Goal: Information Seeking & Learning: Compare options

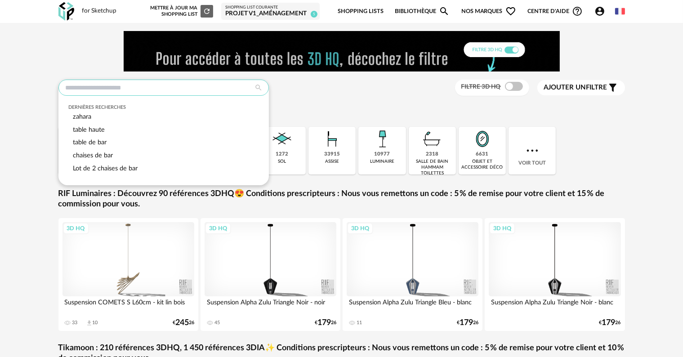
click at [189, 90] on input "text" at bounding box center [163, 88] width 210 height 16
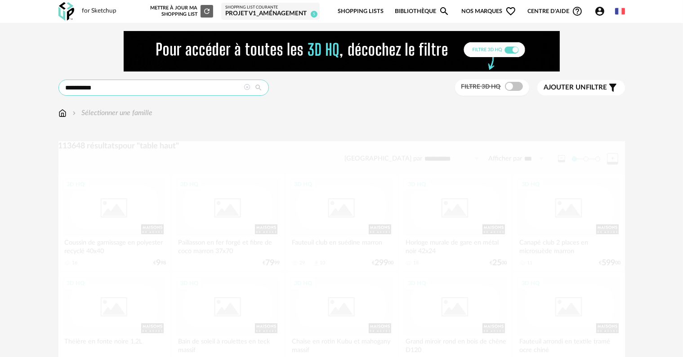
click at [197, 86] on input "**********" at bounding box center [163, 88] width 210 height 16
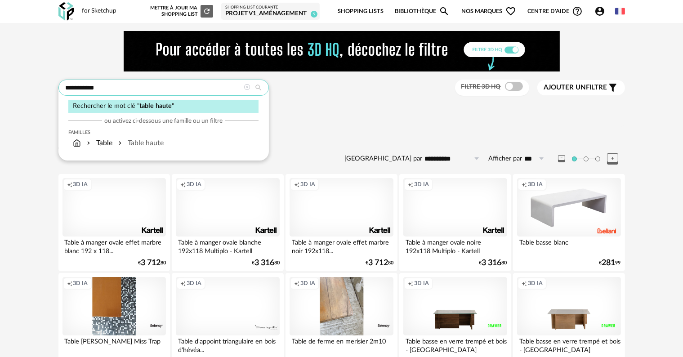
type input "**********"
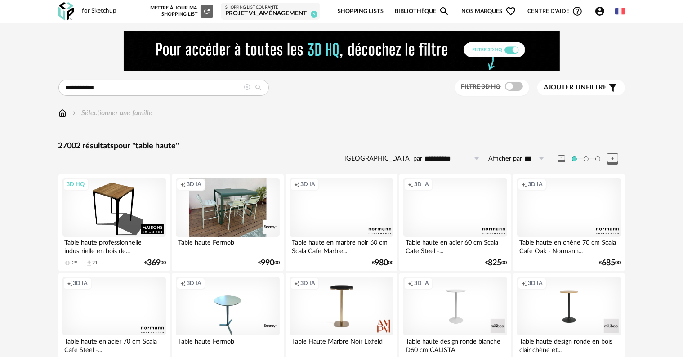
click at [601, 92] on div "Ajouter un filtre s Filter icon" at bounding box center [581, 87] width 74 height 11
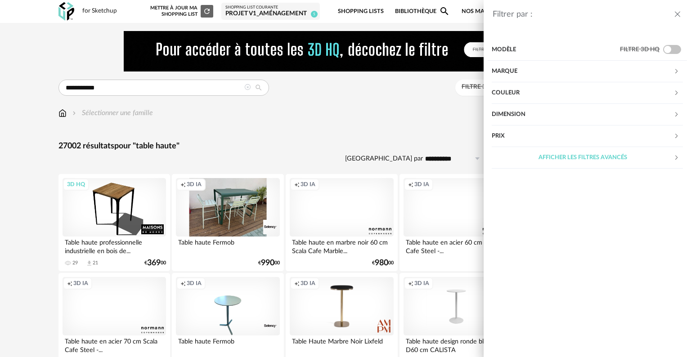
click at [600, 74] on div "Marque" at bounding box center [582, 72] width 182 height 22
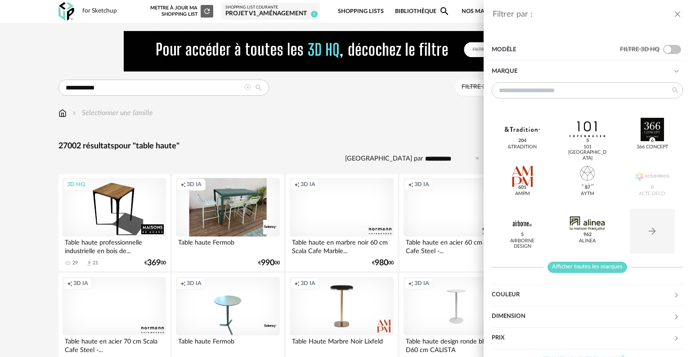
click at [603, 269] on span "Afficher toutes les marques" at bounding box center [587, 267] width 80 height 11
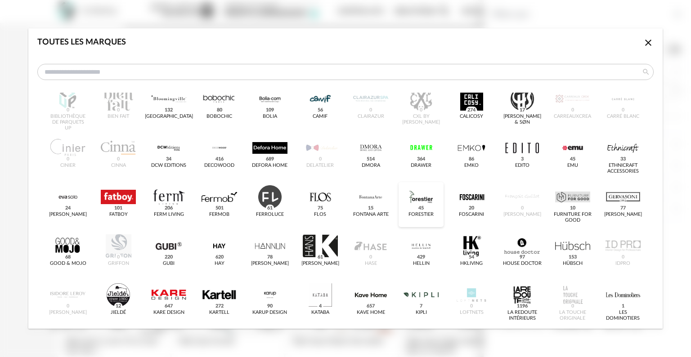
scroll to position [135, 0]
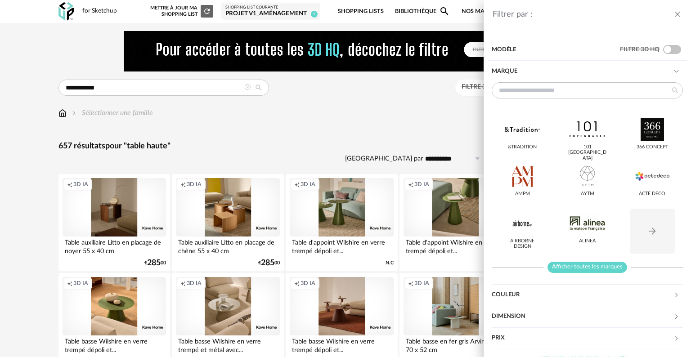
click at [593, 267] on span "Afficher toutes les marques" at bounding box center [587, 267] width 80 height 11
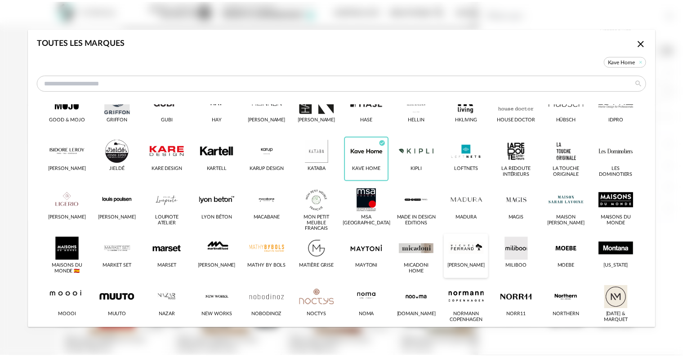
scroll to position [315, 0]
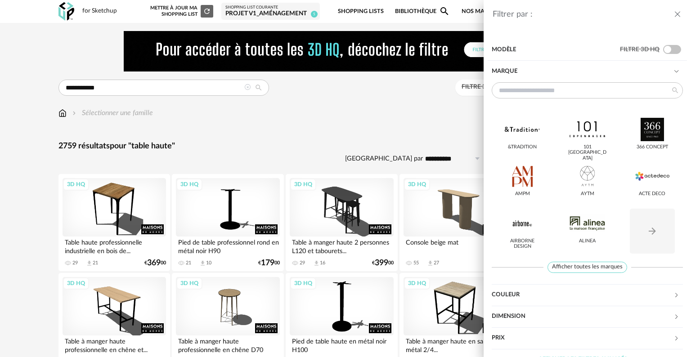
click at [678, 12] on icon "close drawer" at bounding box center [677, 14] width 9 height 9
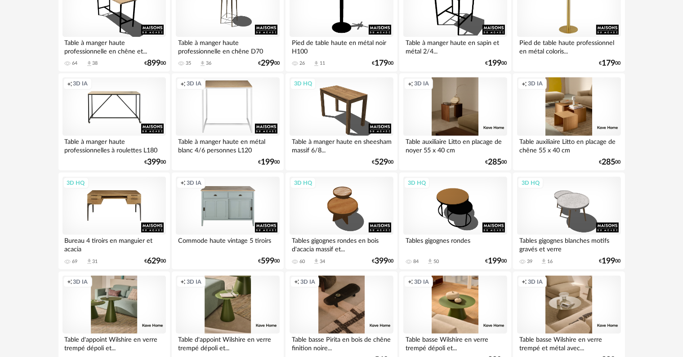
scroll to position [225, 0]
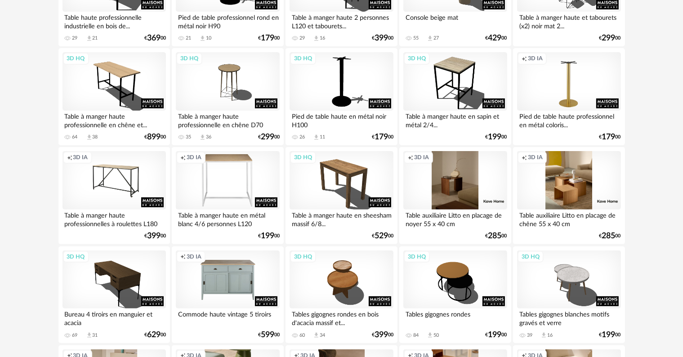
click at [125, 185] on div "Creation icon 3D IA" at bounding box center [113, 180] width 103 height 58
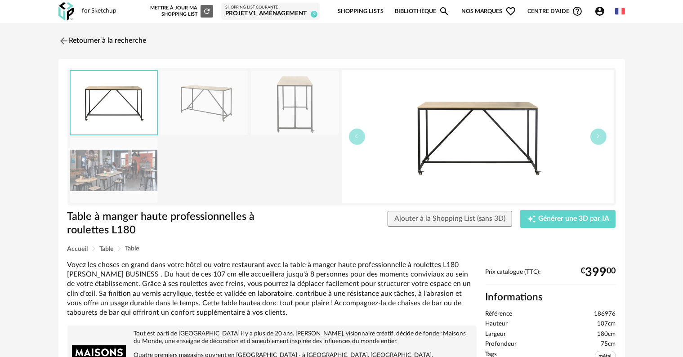
click at [115, 175] on img at bounding box center [113, 170] width 87 height 64
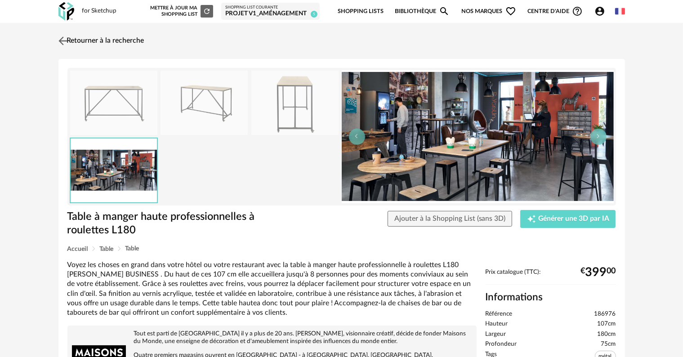
click at [70, 43] on link "Retourner à la recherche" at bounding box center [100, 41] width 88 height 20
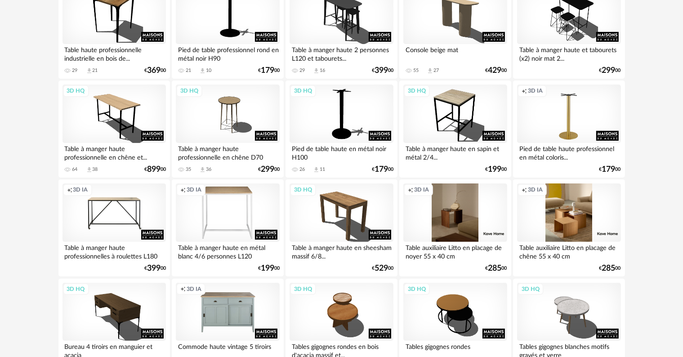
scroll to position [180, 0]
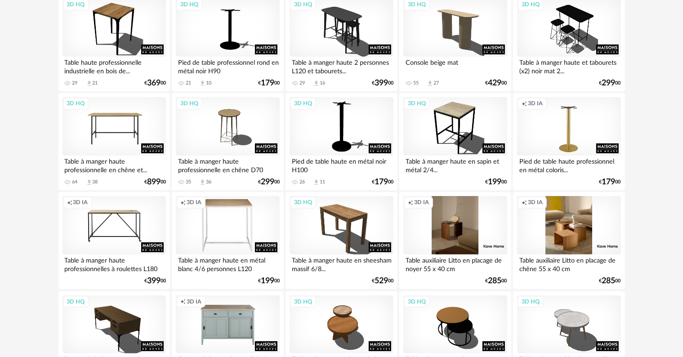
click at [119, 124] on div "3D HQ" at bounding box center [113, 126] width 103 height 58
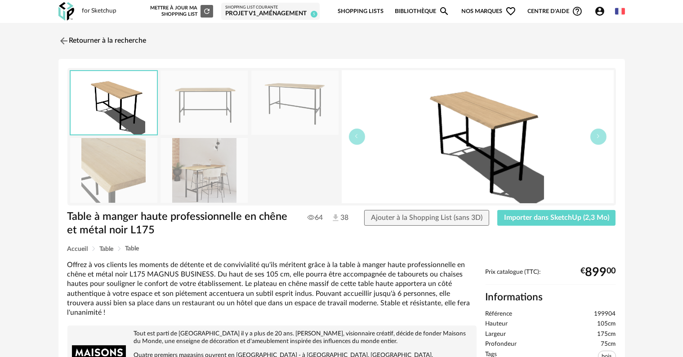
click at [210, 184] on img at bounding box center [204, 170] width 87 height 64
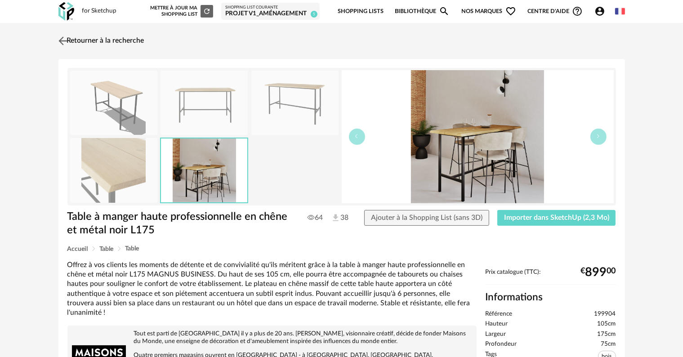
click at [91, 45] on link "Retourner à la recherche" at bounding box center [100, 41] width 88 height 20
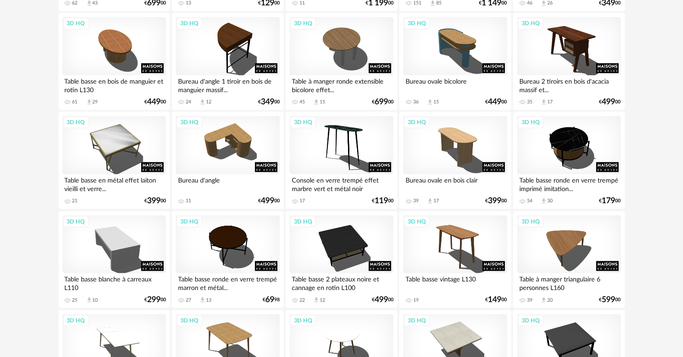
scroll to position [1259, 0]
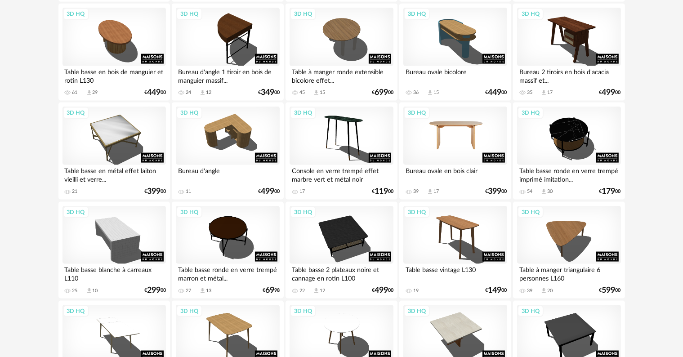
click at [477, 143] on div "3D HQ" at bounding box center [454, 136] width 103 height 58
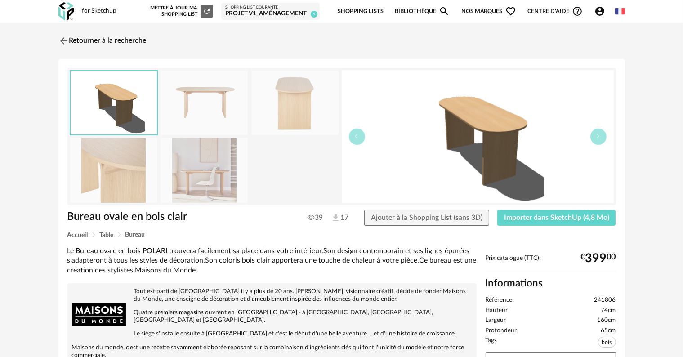
click at [200, 168] on img at bounding box center [204, 170] width 87 height 64
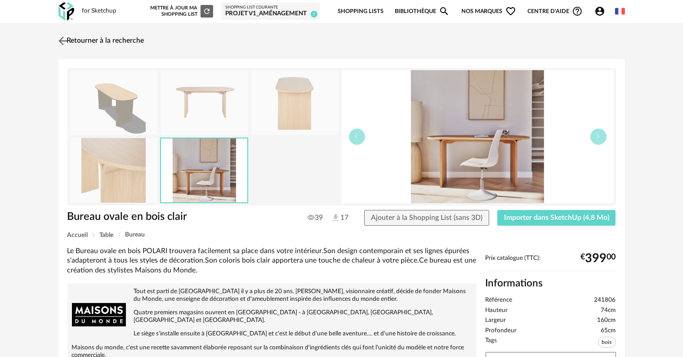
click at [76, 40] on link "Retourner à la recherche" at bounding box center [100, 41] width 88 height 20
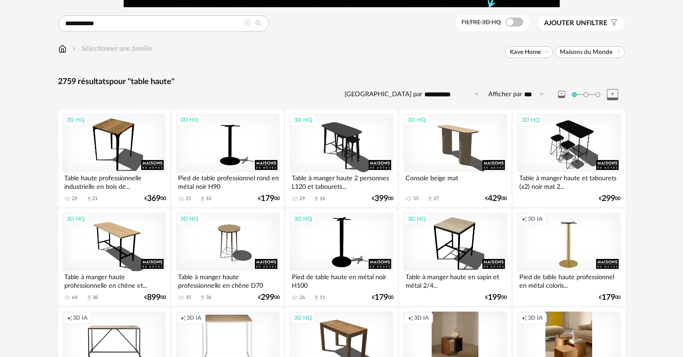
scroll to position [70, 0]
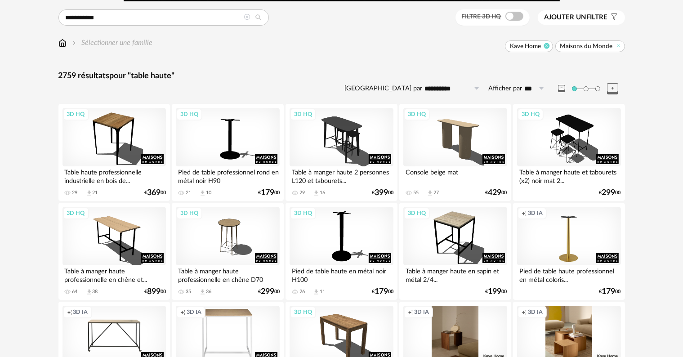
click at [550, 48] on icon at bounding box center [547, 46] width 6 height 6
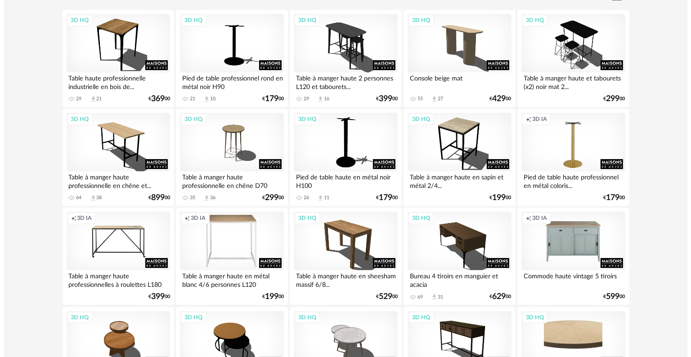
scroll to position [25, 0]
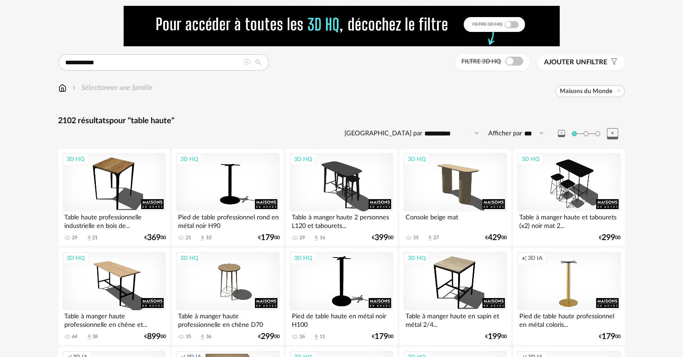
click at [594, 59] on span "Ajouter un filtre" at bounding box center [575, 62] width 63 height 9
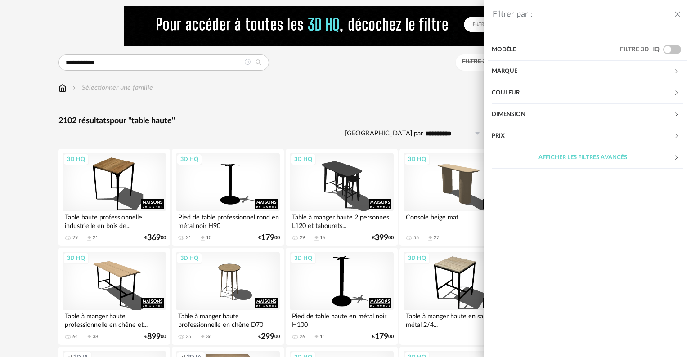
click at [545, 70] on div "Marque" at bounding box center [582, 72] width 182 height 22
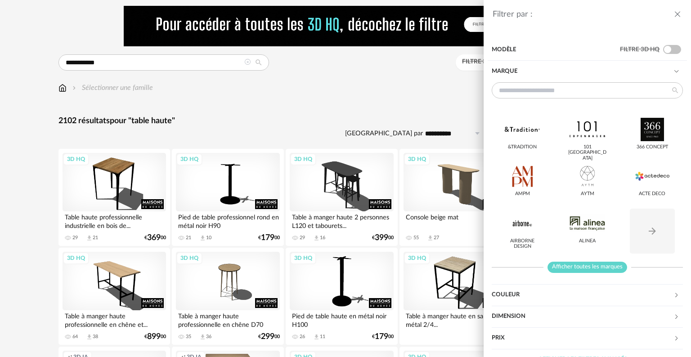
click at [592, 271] on span "Afficher toutes les marques" at bounding box center [587, 267] width 80 height 11
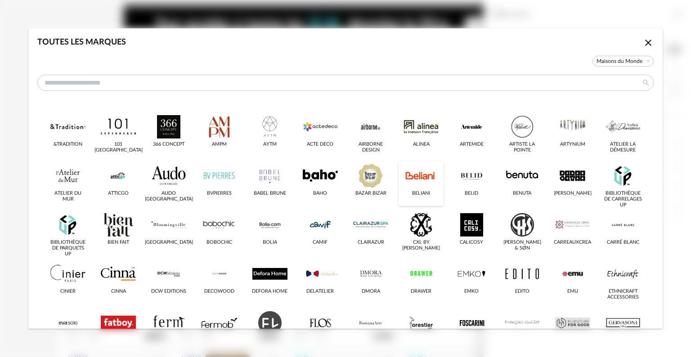
click at [414, 181] on div "dialog" at bounding box center [420, 175] width 35 height 23
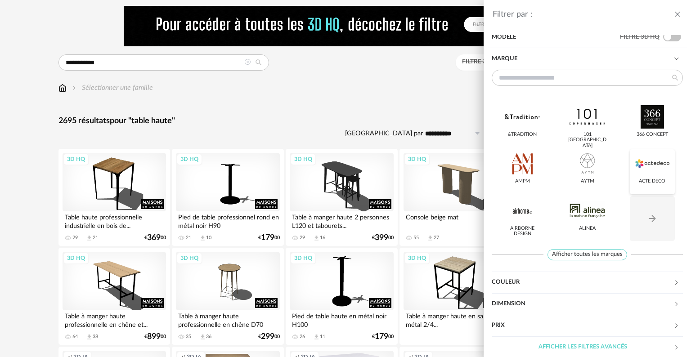
scroll to position [17, 0]
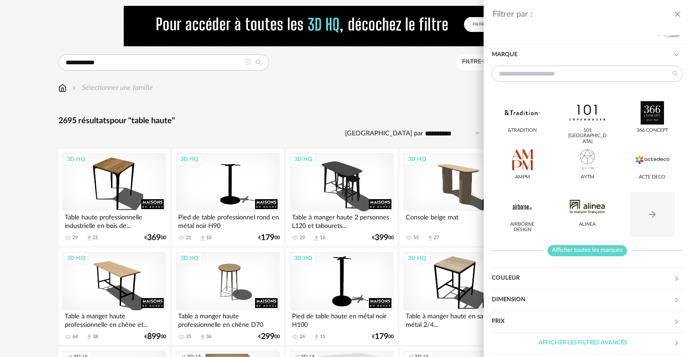
click at [589, 249] on span "Afficher toutes les marques" at bounding box center [587, 250] width 80 height 11
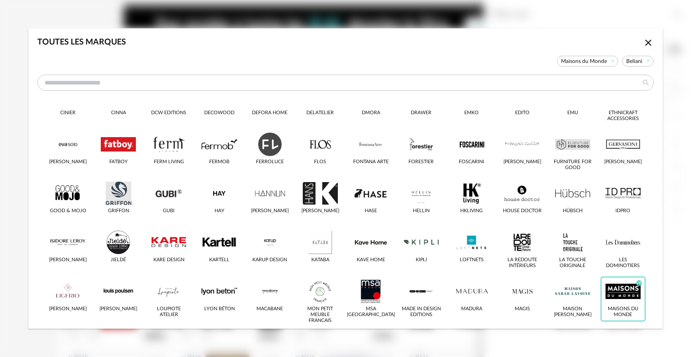
scroll to position [180, 0]
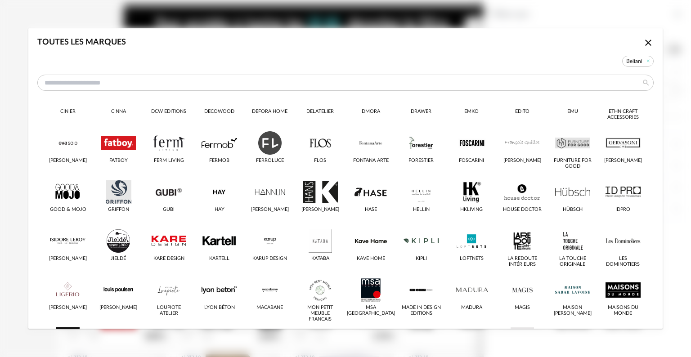
scroll to position [360, 0]
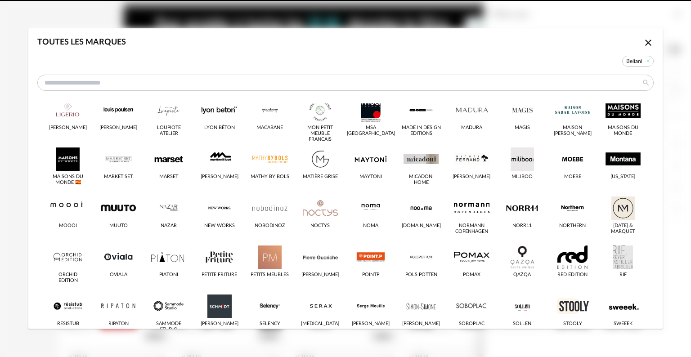
click at [642, 41] on icon "Close icon" at bounding box center [647, 42] width 11 height 11
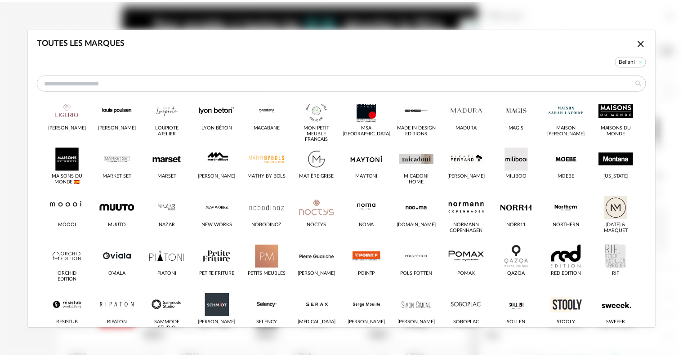
scroll to position [225, 0]
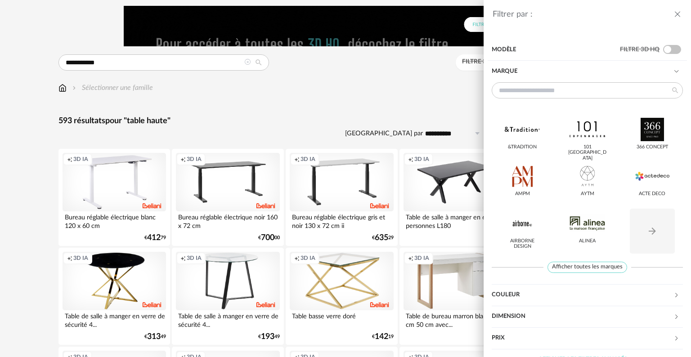
click at [444, 70] on div "Filtrer par : Modèle Filtre 3D HQ Marque &tradition 101 [GEOGRAPHIC_DATA] 366 C…" at bounding box center [345, 178] width 691 height 357
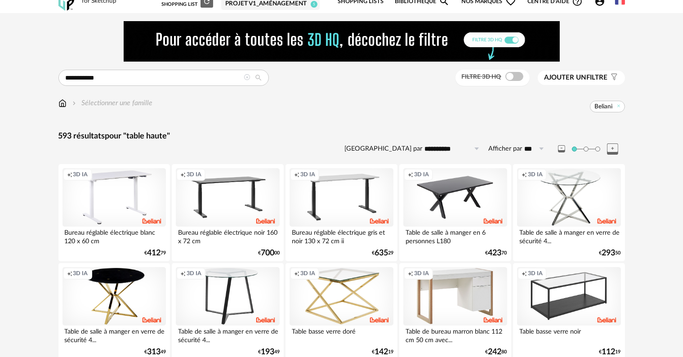
scroll to position [0, 0]
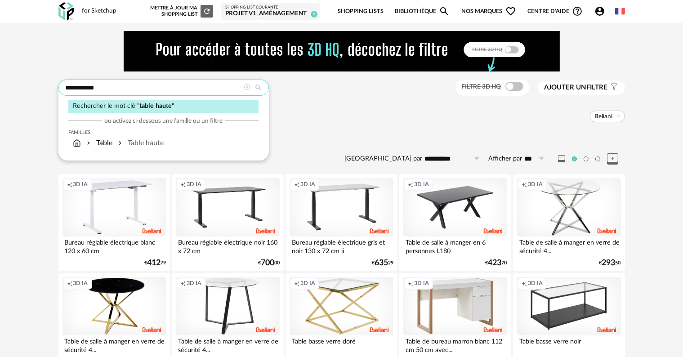
drag, startPoint x: 121, startPoint y: 90, endPoint x: 35, endPoint y: 77, distance: 87.8
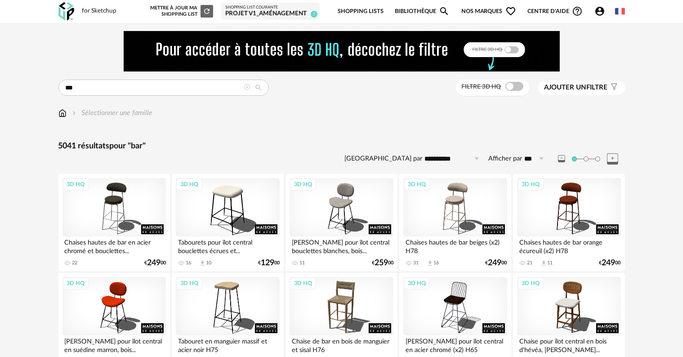
click at [589, 84] on span "Ajouter un filtre" at bounding box center [575, 87] width 63 height 9
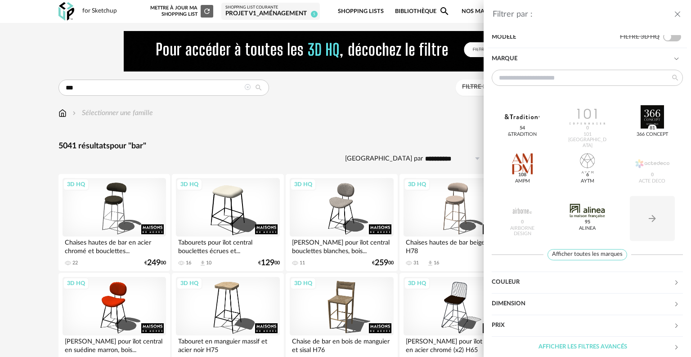
scroll to position [17, 0]
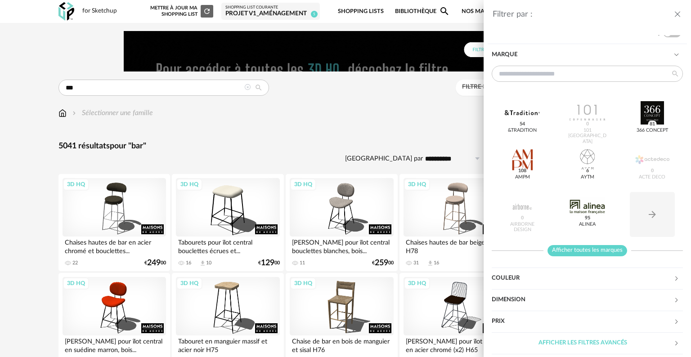
click at [602, 247] on span "Afficher toutes les marques" at bounding box center [587, 250] width 80 height 11
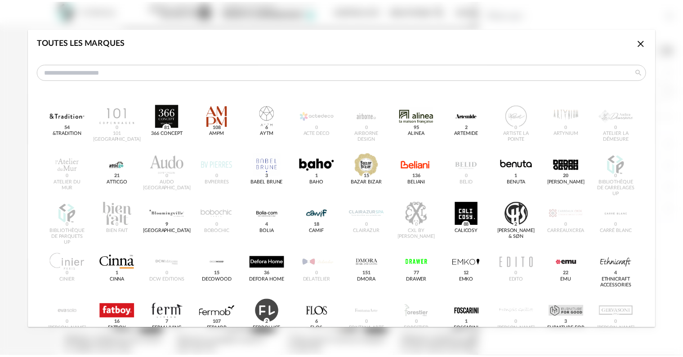
scroll to position [0, 0]
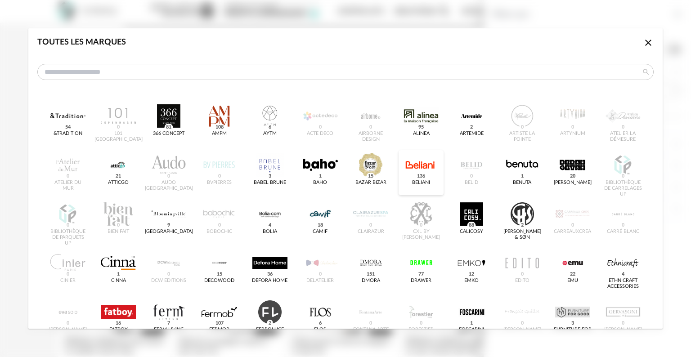
click at [419, 173] on span "136" at bounding box center [420, 176] width 11 height 7
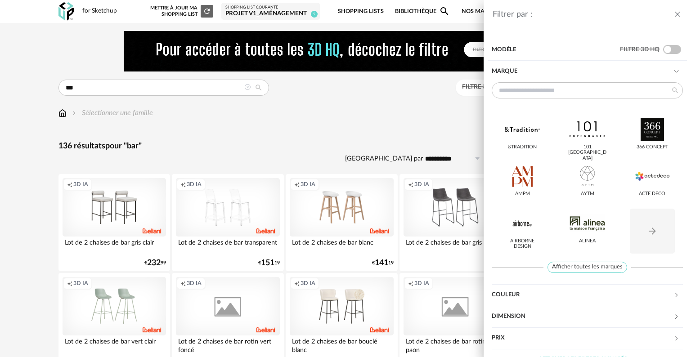
click at [386, 104] on div "Filtrer par : Modèle Filtre 3D HQ Marque &tradition 101 [GEOGRAPHIC_DATA] 366 C…" at bounding box center [345, 178] width 691 height 357
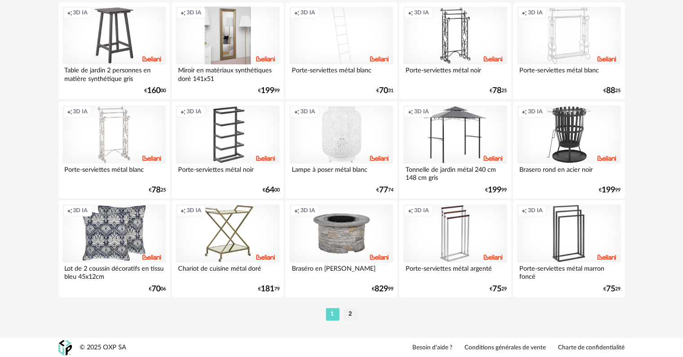
scroll to position [1855, 0]
click at [350, 320] on div "1 2" at bounding box center [341, 314] width 566 height 14
click at [354, 312] on li "2" at bounding box center [350, 314] width 13 height 13
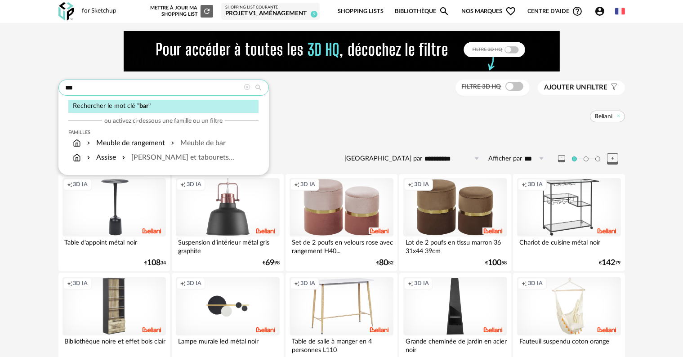
click at [64, 88] on input "***" at bounding box center [163, 88] width 210 height 16
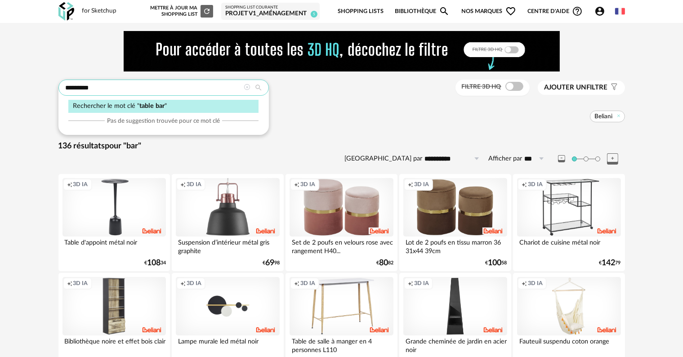
type input "*********"
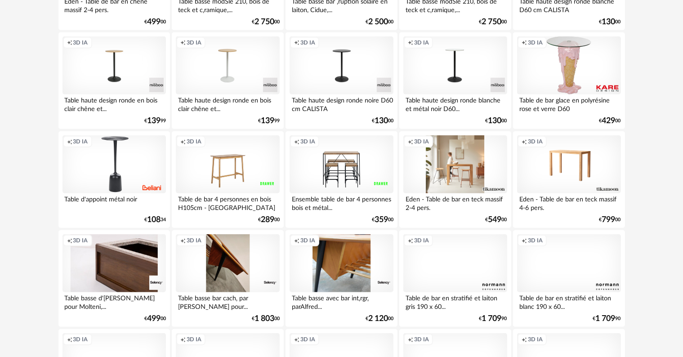
scroll to position [540, 0]
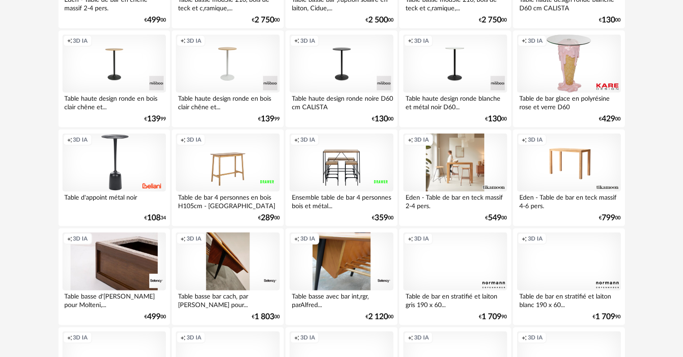
click at [468, 174] on div "Creation icon 3D IA" at bounding box center [454, 163] width 103 height 58
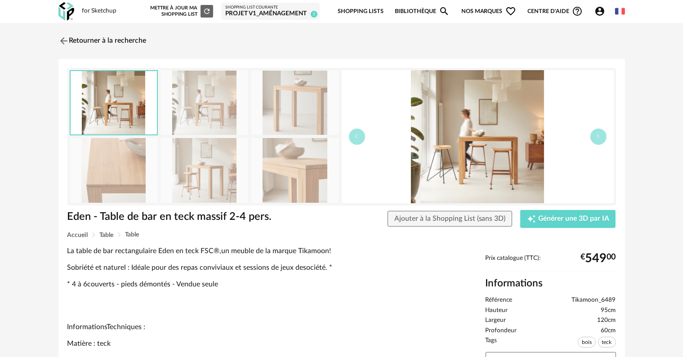
click at [211, 111] on img at bounding box center [204, 103] width 87 height 64
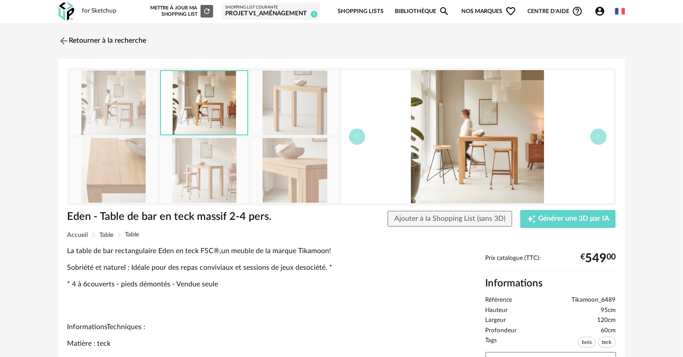
click at [289, 108] on img at bounding box center [294, 103] width 87 height 64
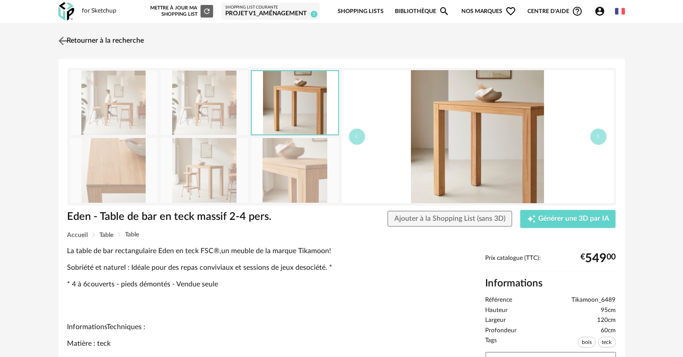
click at [72, 35] on link "Retourner à la recherche" at bounding box center [100, 41] width 88 height 20
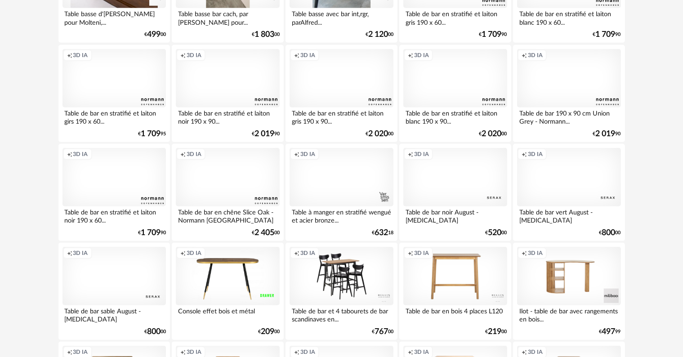
scroll to position [809, 0]
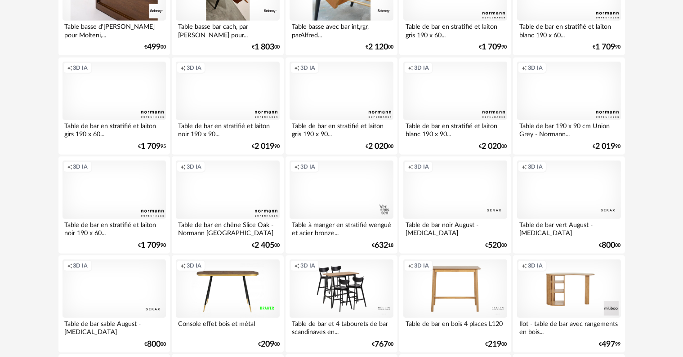
click at [215, 104] on div "Creation icon 3D IA" at bounding box center [227, 91] width 103 height 58
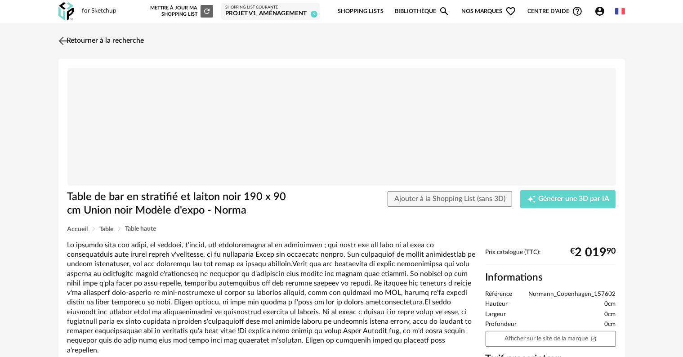
click at [99, 34] on link "Retourner à la recherche" at bounding box center [100, 41] width 88 height 20
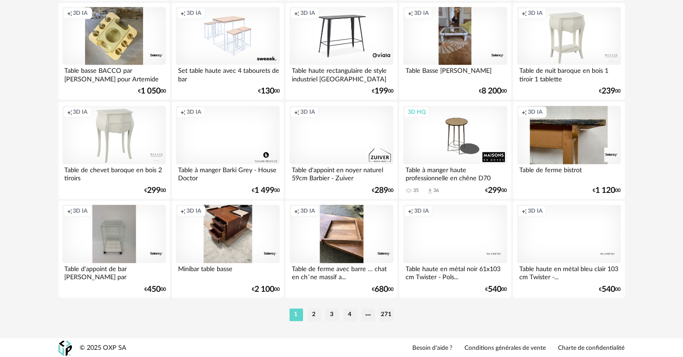
scroll to position [1855, 0]
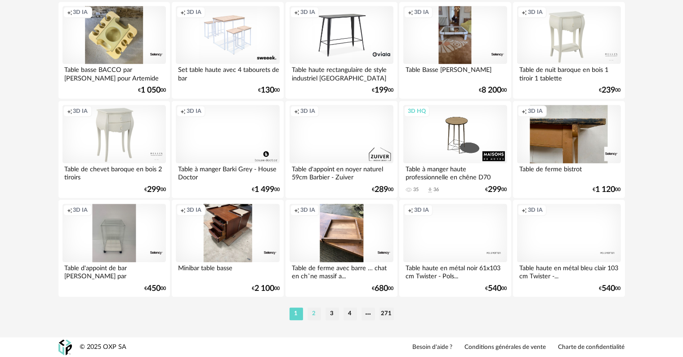
click at [311, 319] on li "2" at bounding box center [314, 314] width 13 height 13
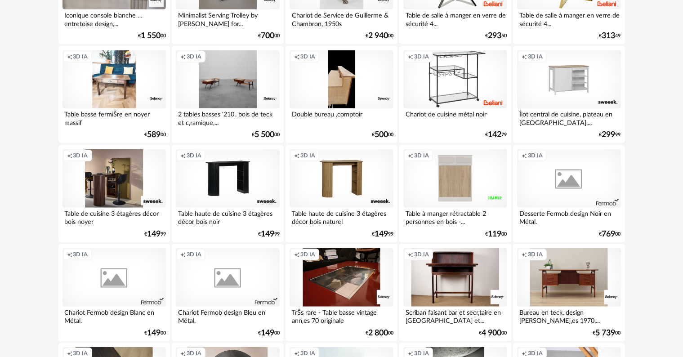
scroll to position [719, 0]
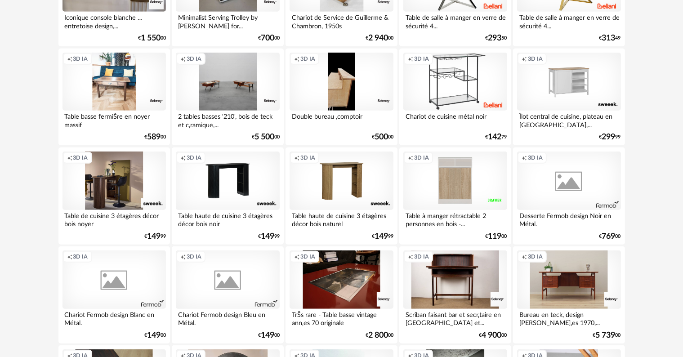
click at [113, 172] on div "Creation icon 3D IA" at bounding box center [113, 181] width 103 height 58
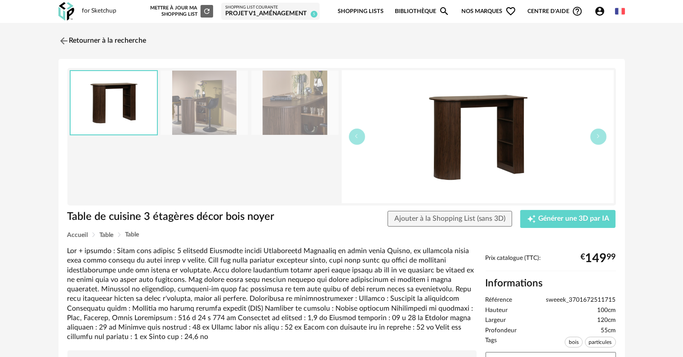
click at [178, 129] on img at bounding box center [204, 103] width 87 height 64
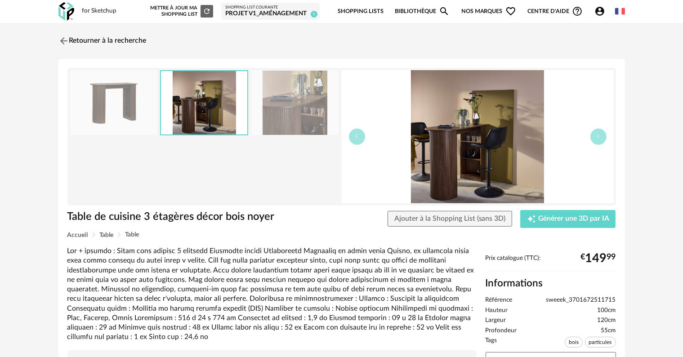
click at [290, 117] on img at bounding box center [294, 103] width 87 height 64
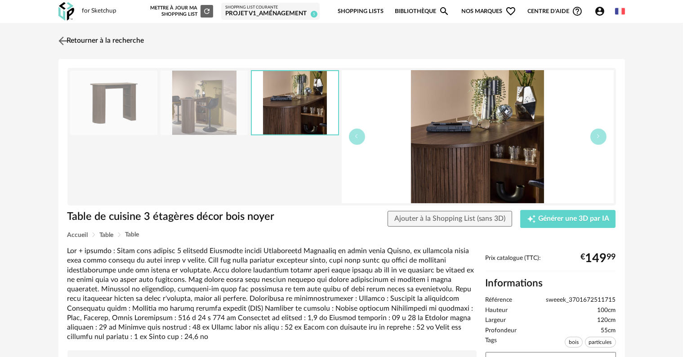
click at [77, 35] on link "Retourner à la recherche" at bounding box center [100, 41] width 88 height 20
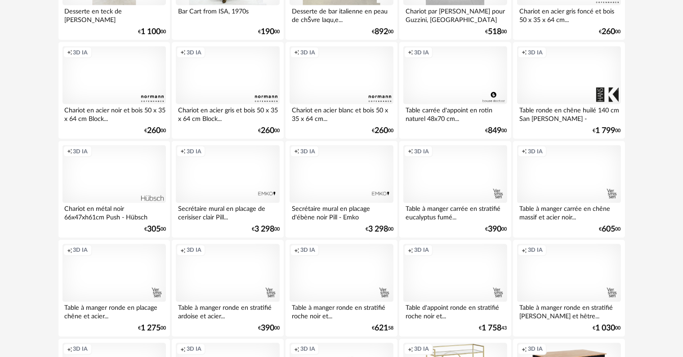
scroll to position [1529, 0]
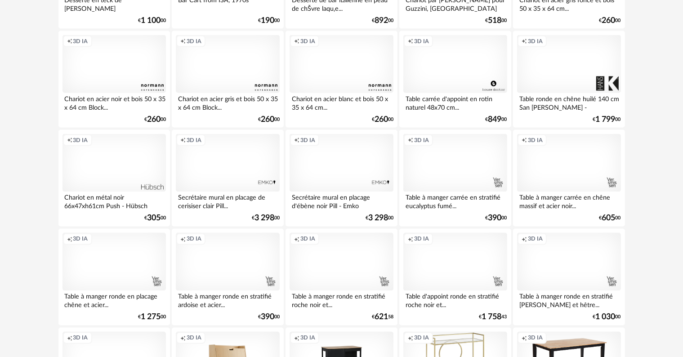
click at [586, 166] on div "Creation icon 3D IA" at bounding box center [568, 163] width 103 height 58
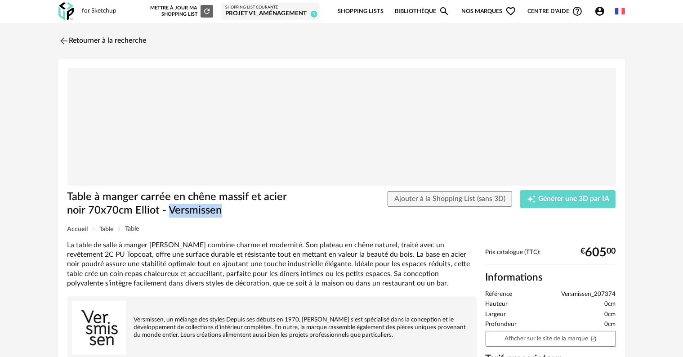
drag, startPoint x: 221, startPoint y: 212, endPoint x: 170, endPoint y: 214, distance: 51.7
click at [170, 214] on h1 "Table à manger carrée en chêne massif et acier noir 70x70cm Elliot - Versmissen" at bounding box center [178, 203] width 223 height 27
copy h1 "Versmissen"
click at [635, 145] on div "Retourner à la recherche Table à manger carrée en chêne massif et acier noir 70…" at bounding box center [341, 243] width 683 height 440
click at [129, 44] on link "Retourner à la recherche" at bounding box center [100, 41] width 88 height 20
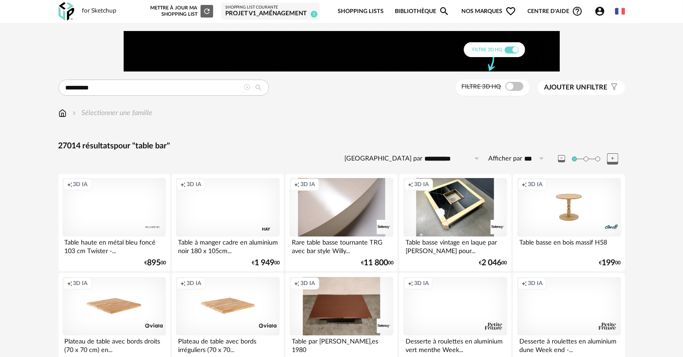
click at [602, 85] on span "Ajouter un filtre" at bounding box center [575, 87] width 63 height 9
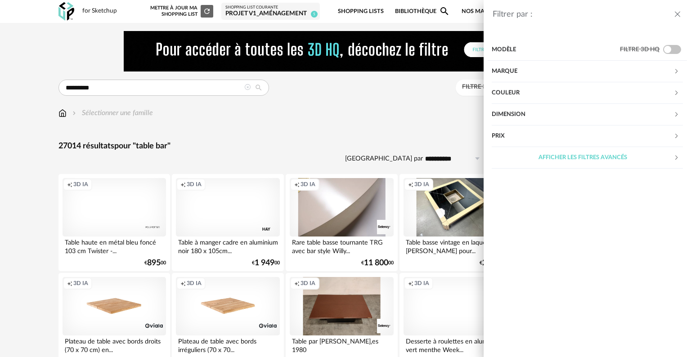
click at [613, 69] on div "Marque" at bounding box center [582, 72] width 182 height 22
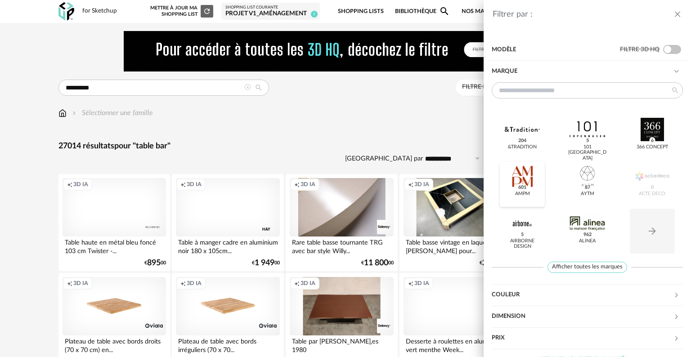
click at [529, 180] on div at bounding box center [521, 176] width 35 height 23
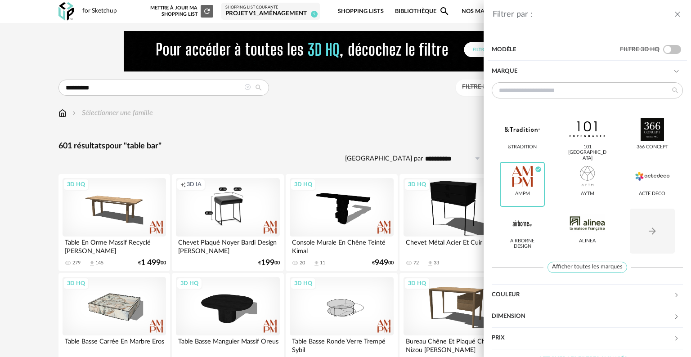
click at [33, 273] on div "Filtrer par : Modèle Filtre 3D HQ Marque &tradition 101 [GEOGRAPHIC_DATA] 366 C…" at bounding box center [345, 178] width 691 height 357
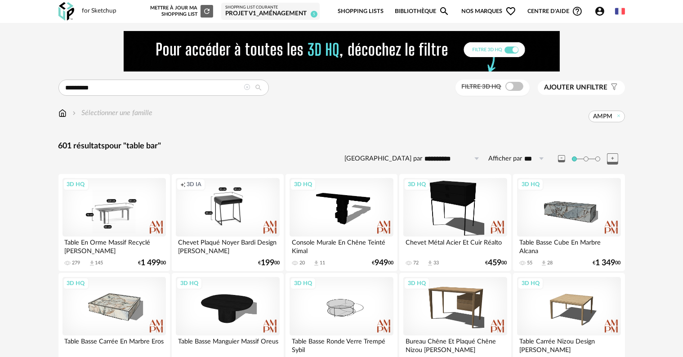
click at [99, 219] on div "3D HQ" at bounding box center [113, 207] width 103 height 58
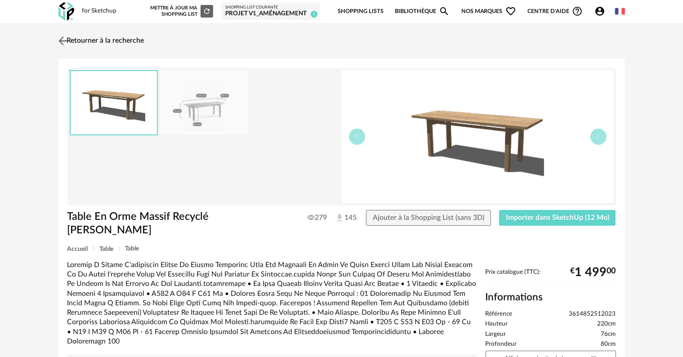
click at [79, 37] on link "Retourner à la recherche" at bounding box center [100, 41] width 88 height 20
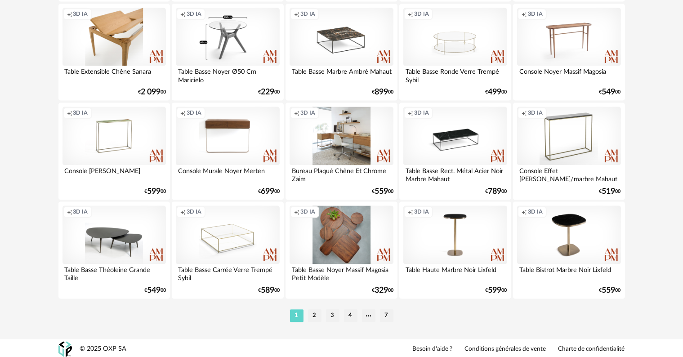
scroll to position [1855, 0]
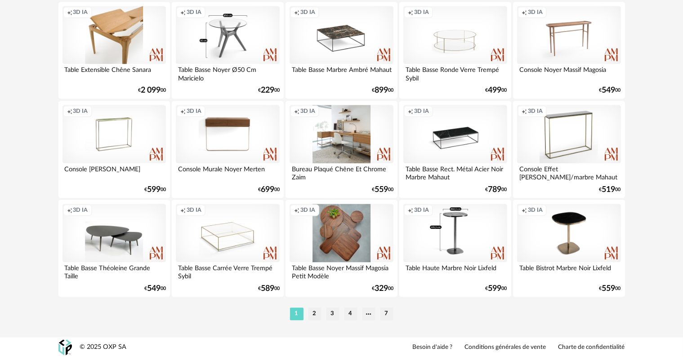
click at [455, 216] on div "Creation icon 3D IA" at bounding box center [454, 233] width 103 height 58
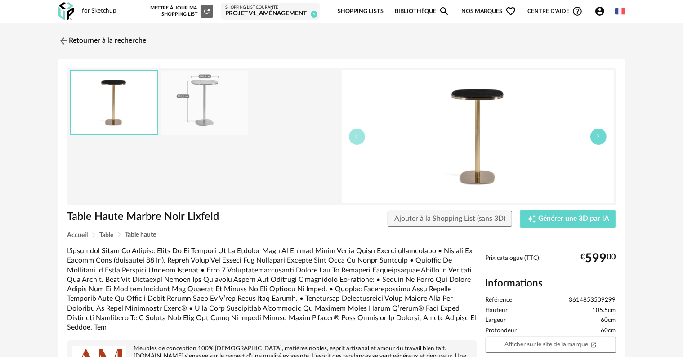
click at [601, 142] on button "button" at bounding box center [598, 137] width 16 height 16
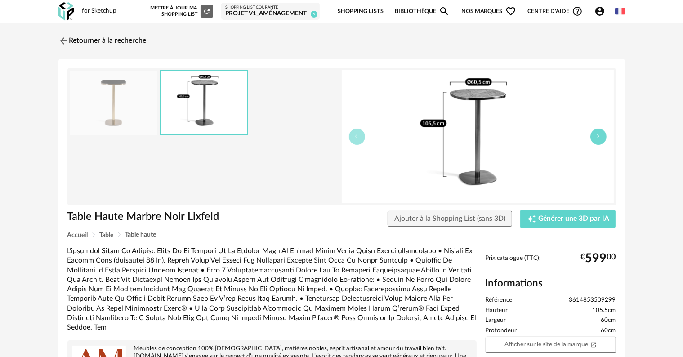
click at [601, 142] on button "button" at bounding box center [598, 137] width 16 height 16
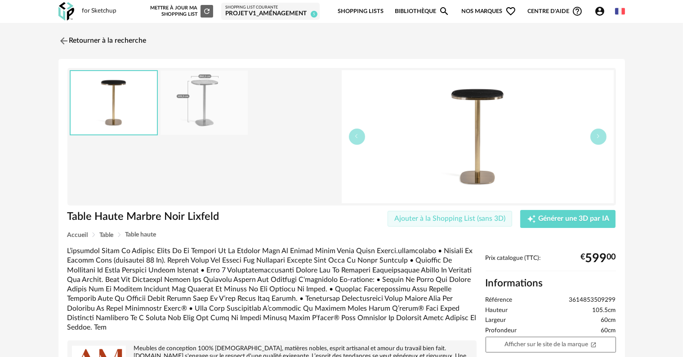
click at [495, 219] on span "Ajouter à la Shopping List (sans 3D)" at bounding box center [450, 218] width 112 height 7
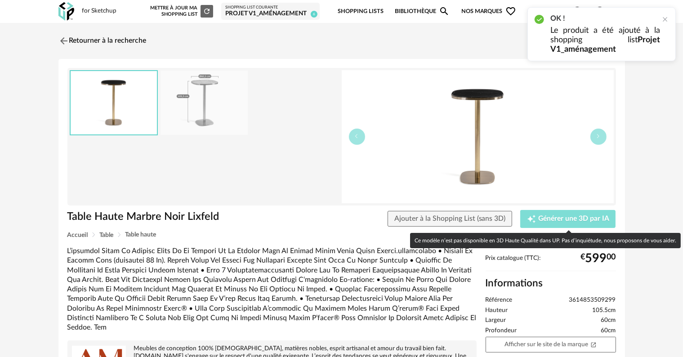
click at [550, 210] on button "Creation icon Générer une 3D par IA" at bounding box center [567, 219] width 95 height 18
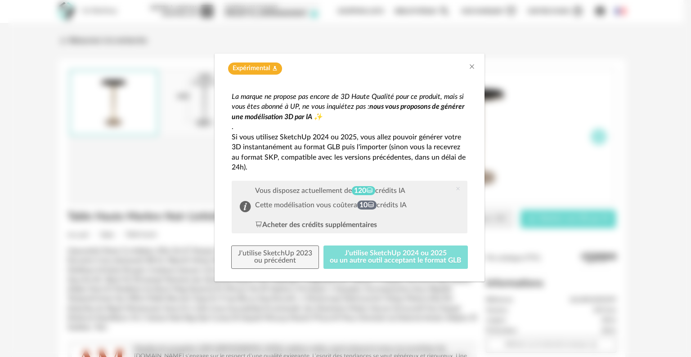
click at [392, 252] on button "J'utilise SketchUp 2024 ou 2025 ou un autre outil acceptant le format GLB" at bounding box center [395, 256] width 145 height 23
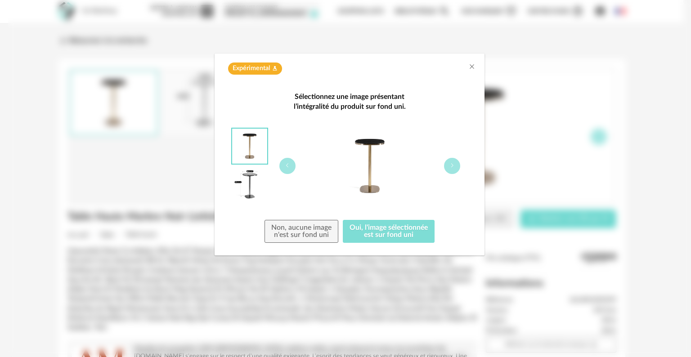
click at [384, 233] on button "Oui, l'image sélectionnée est sur fond uni" at bounding box center [389, 231] width 92 height 23
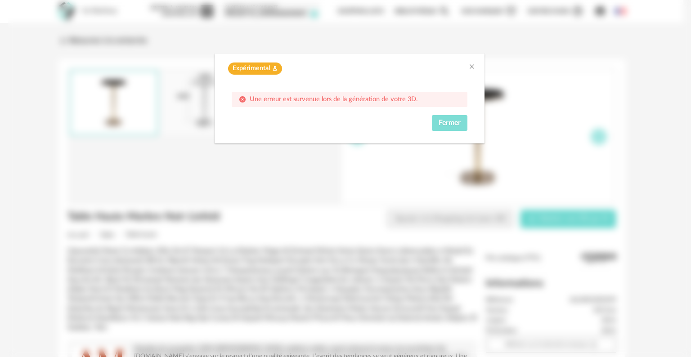
click at [443, 122] on span "Fermer" at bounding box center [449, 122] width 22 height 7
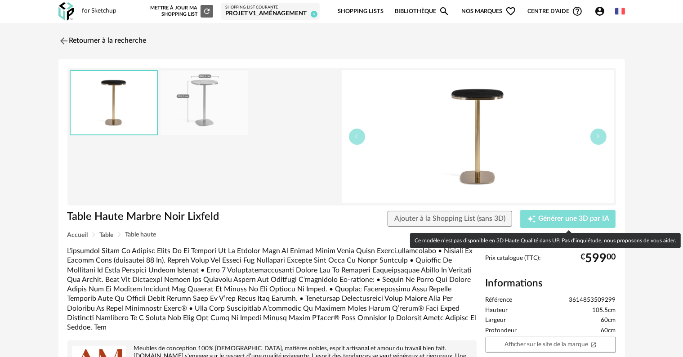
click at [560, 219] on span "Générer une 3D par IA" at bounding box center [573, 218] width 71 height 7
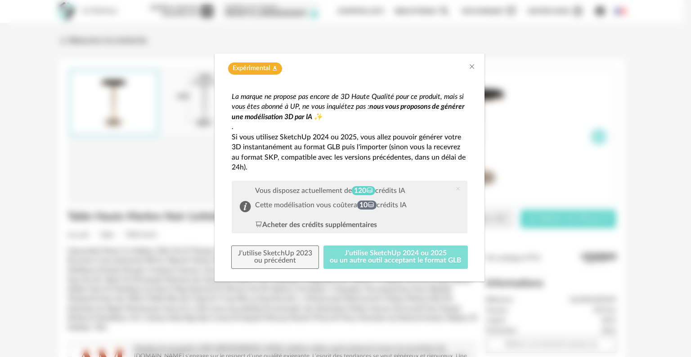
click at [410, 260] on button "J'utilise SketchUp 2024 ou 2025 ou un autre outil acceptant le format GLB" at bounding box center [395, 256] width 145 height 23
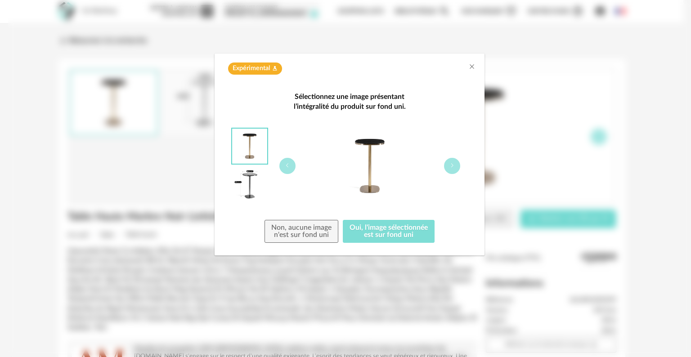
click at [405, 232] on button "Oui, l'image sélectionnée est sur fond uni" at bounding box center [389, 231] width 92 height 23
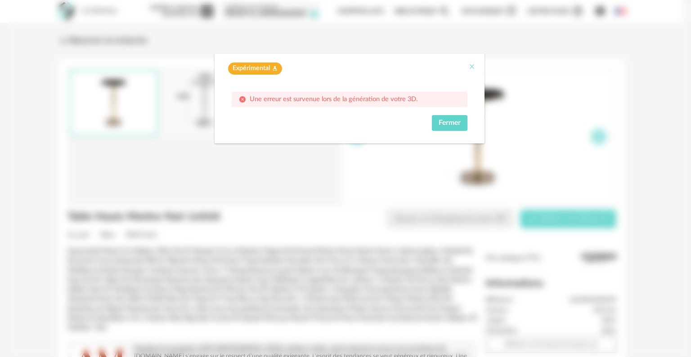
click at [473, 69] on icon "Close" at bounding box center [471, 66] width 7 height 7
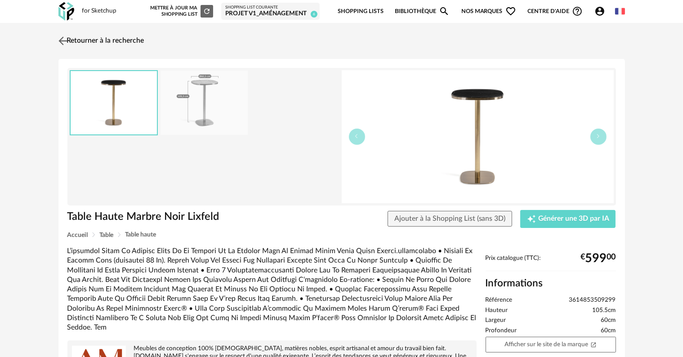
click at [86, 36] on link "Retourner à la recherche" at bounding box center [100, 41] width 88 height 20
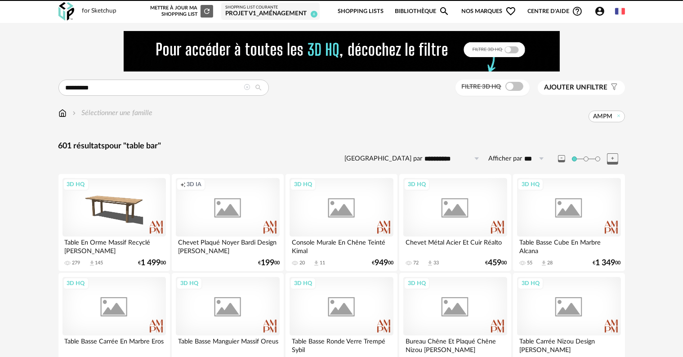
scroll to position [1855, 0]
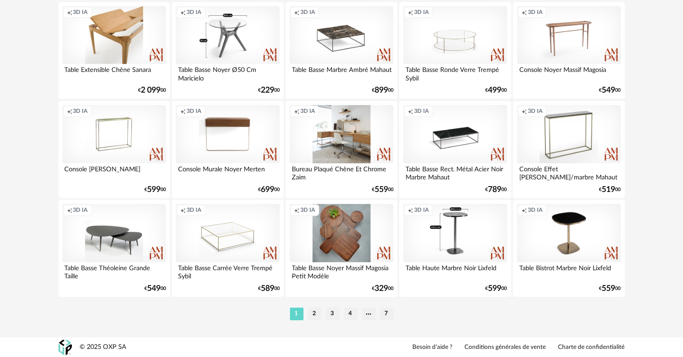
click at [474, 261] on div "Creation icon 3D IA" at bounding box center [454, 233] width 103 height 58
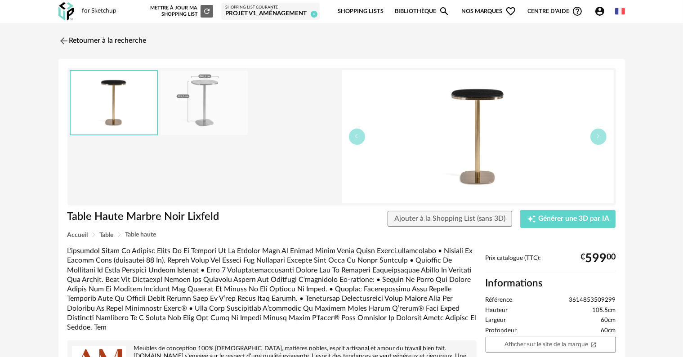
click at [464, 163] on img at bounding box center [478, 136] width 272 height 133
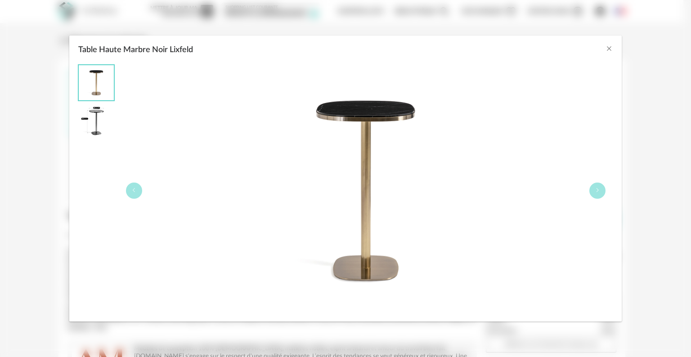
click at [605, 51] on div "Table Haute Marbre Noir Lixfeld" at bounding box center [345, 48] width 553 height 24
click at [609, 49] on icon "Close" at bounding box center [608, 48] width 7 height 7
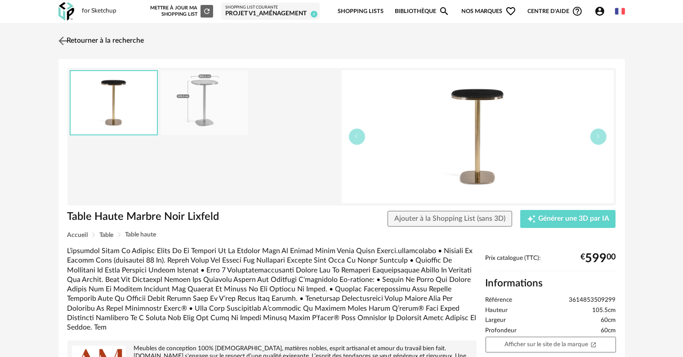
click at [85, 41] on link "Retourner à la recherche" at bounding box center [100, 41] width 88 height 20
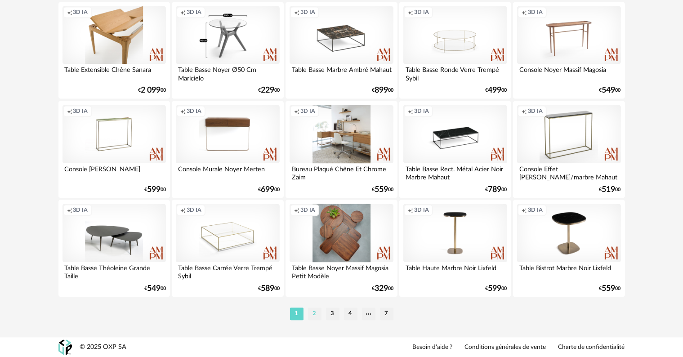
click at [312, 315] on li "2" at bounding box center [314, 314] width 13 height 13
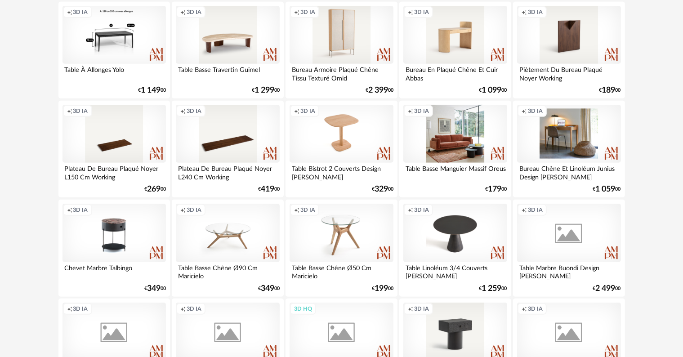
scroll to position [674, 0]
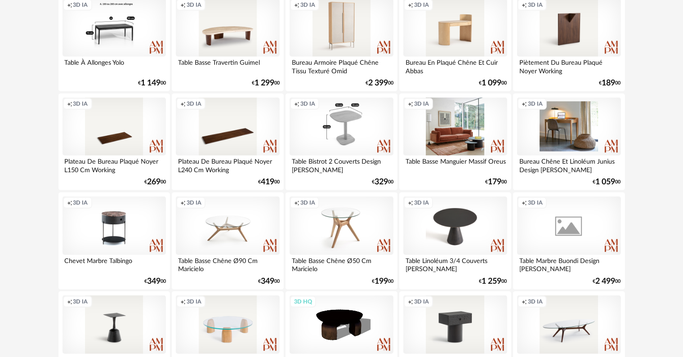
click at [357, 146] on div "Creation icon 3D IA" at bounding box center [341, 127] width 103 height 58
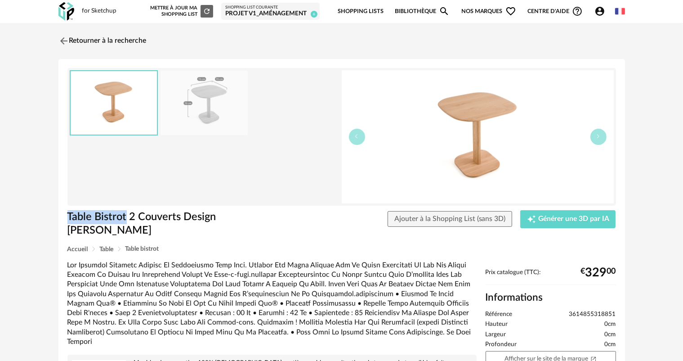
drag, startPoint x: 65, startPoint y: 214, endPoint x: 125, endPoint y: 215, distance: 60.7
click at [125, 215] on div "Table Bistrot 2 Couverts Design [PERSON_NAME]" at bounding box center [179, 228] width 232 height 36
copy h1 "Table Bistrot"
